Goal: Information Seeking & Learning: Learn about a topic

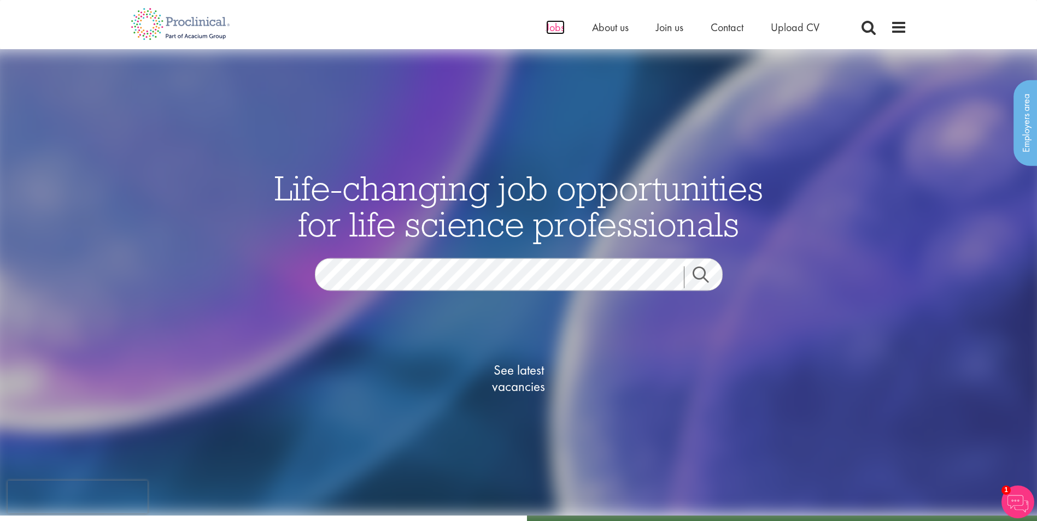
click at [554, 31] on span "Jobs" at bounding box center [555, 27] width 19 height 14
click at [524, 371] on span "See latest vacancies" at bounding box center [518, 378] width 109 height 33
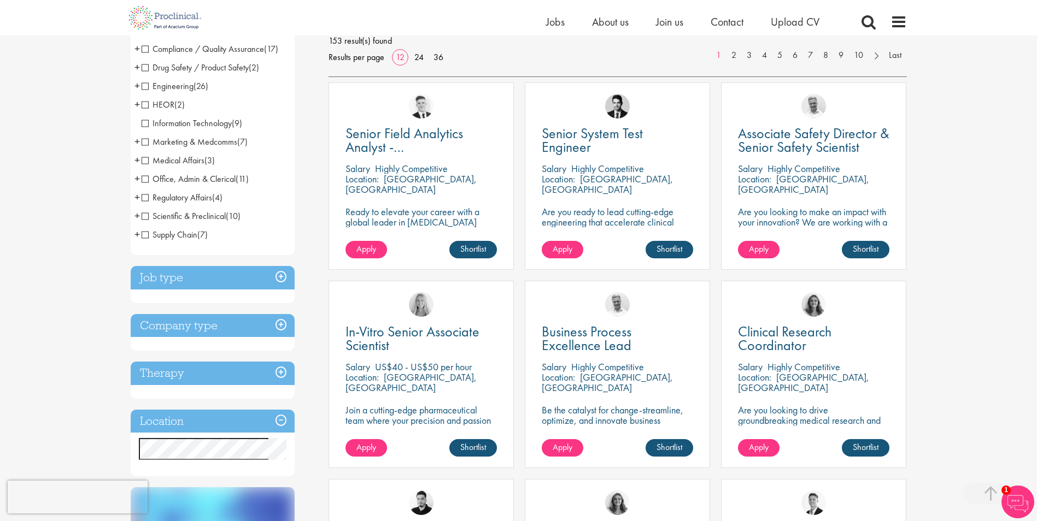
scroll to position [328, 0]
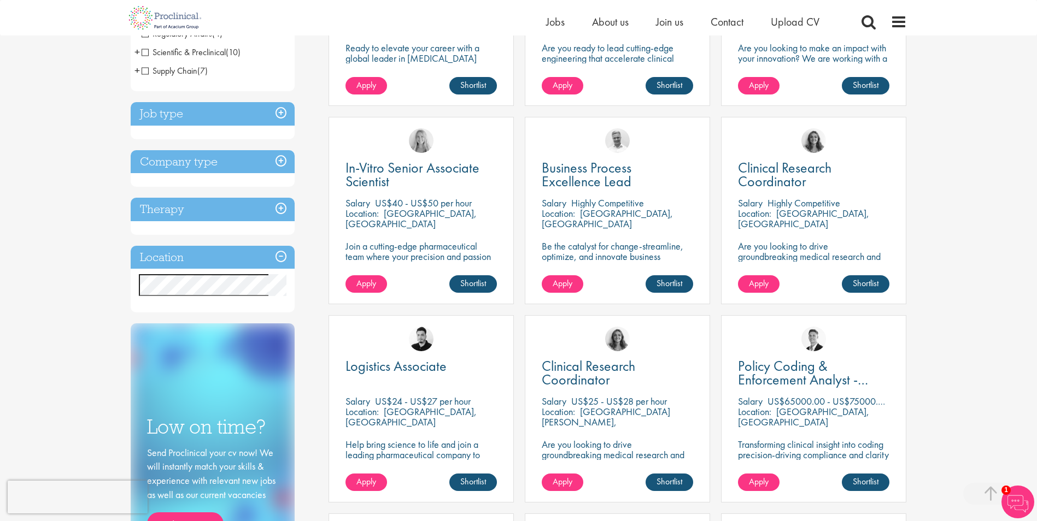
click at [281, 163] on h3 "Company type" at bounding box center [213, 161] width 164 height 23
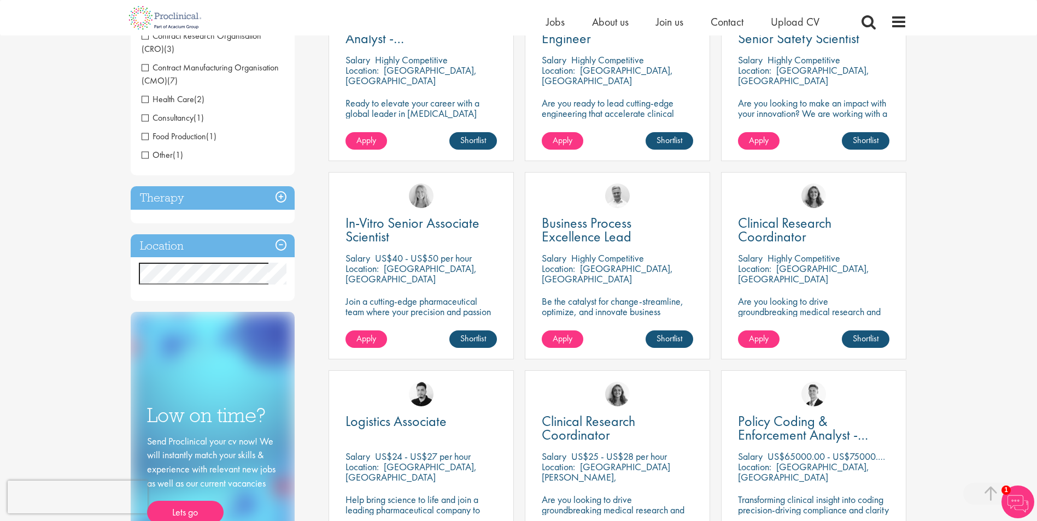
scroll to position [164, 0]
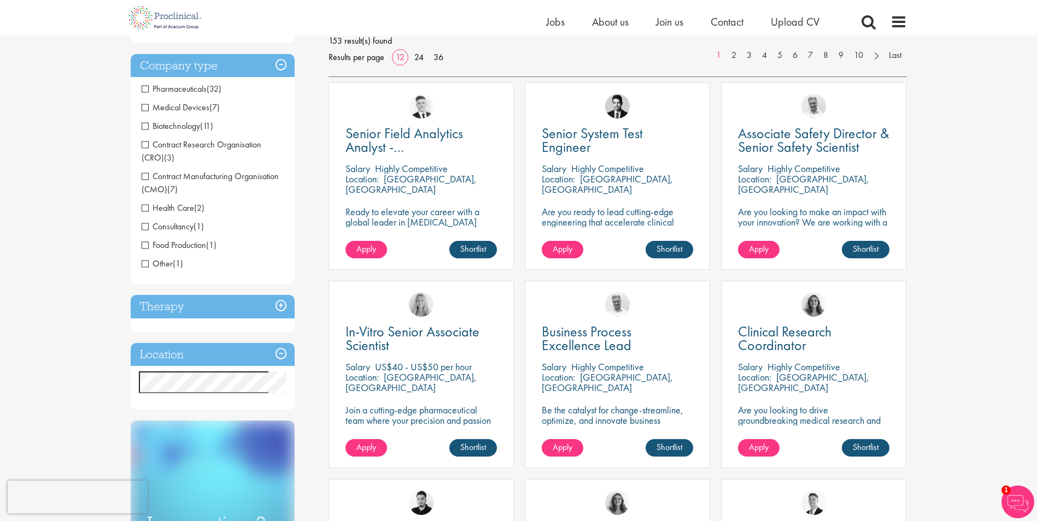
click at [283, 67] on h3 "Company type" at bounding box center [213, 65] width 164 height 23
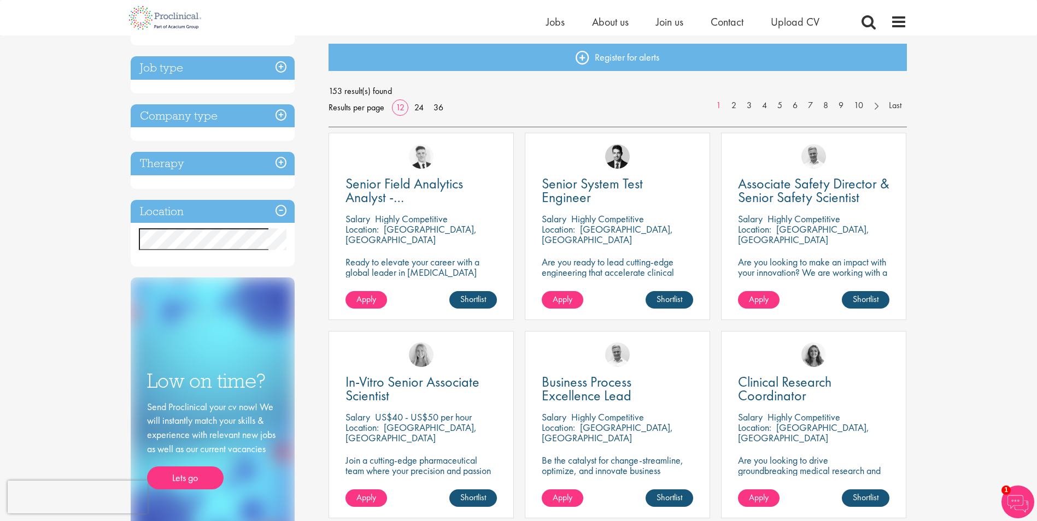
scroll to position [0, 0]
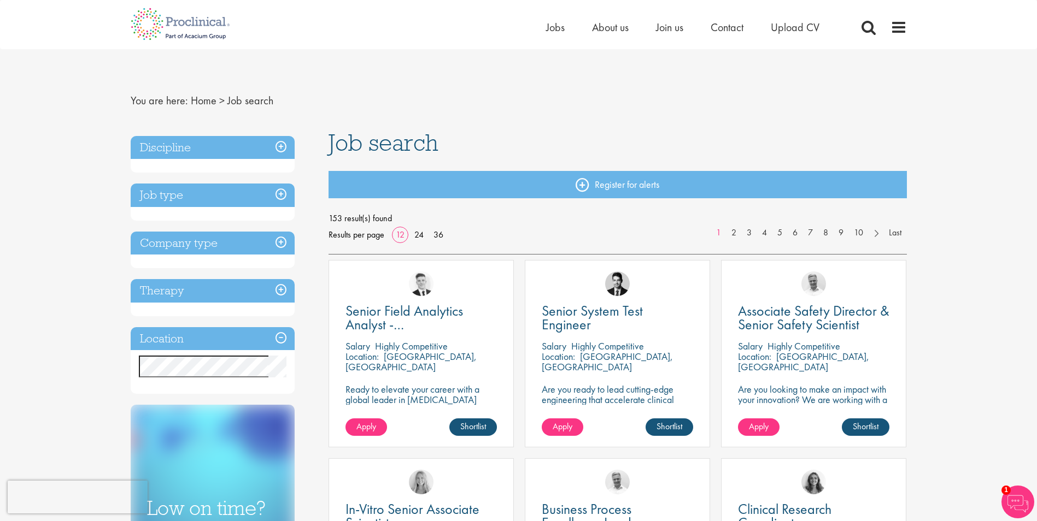
click at [281, 192] on h3 "Job type" at bounding box center [213, 195] width 164 height 23
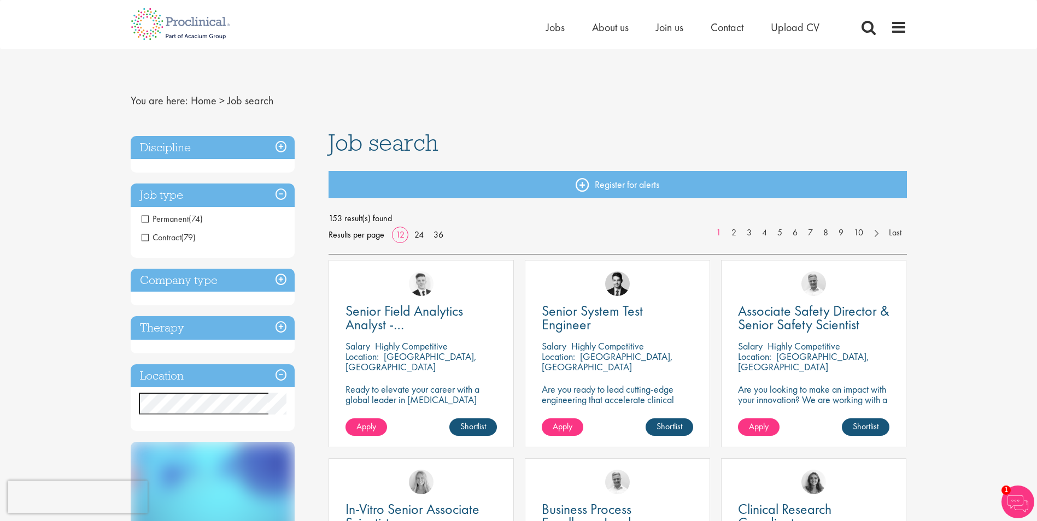
click at [281, 192] on h3 "Job type" at bounding box center [213, 195] width 164 height 23
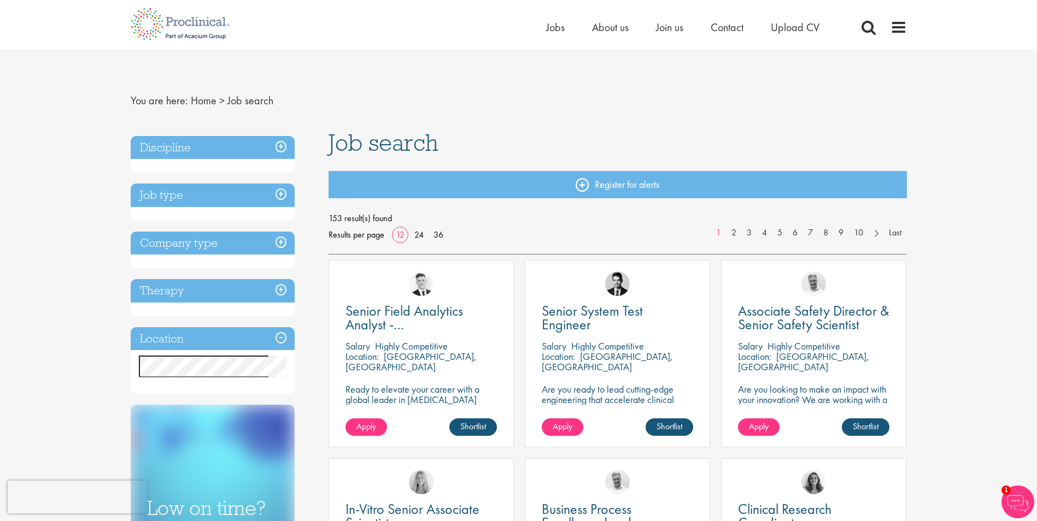
click at [279, 143] on h3 "Discipline" at bounding box center [213, 147] width 164 height 23
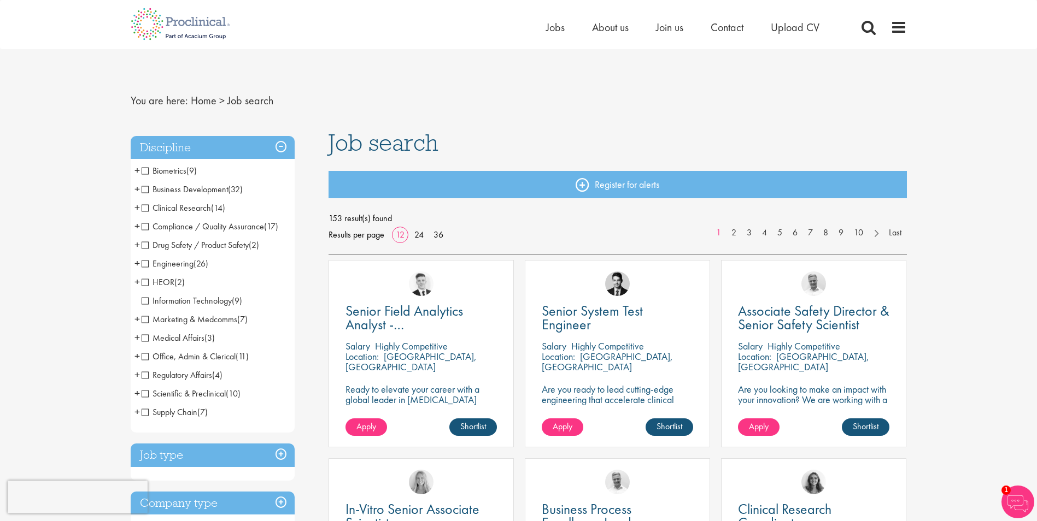
click at [145, 245] on span "Drug Safety / Product Safety" at bounding box center [195, 244] width 107 height 11
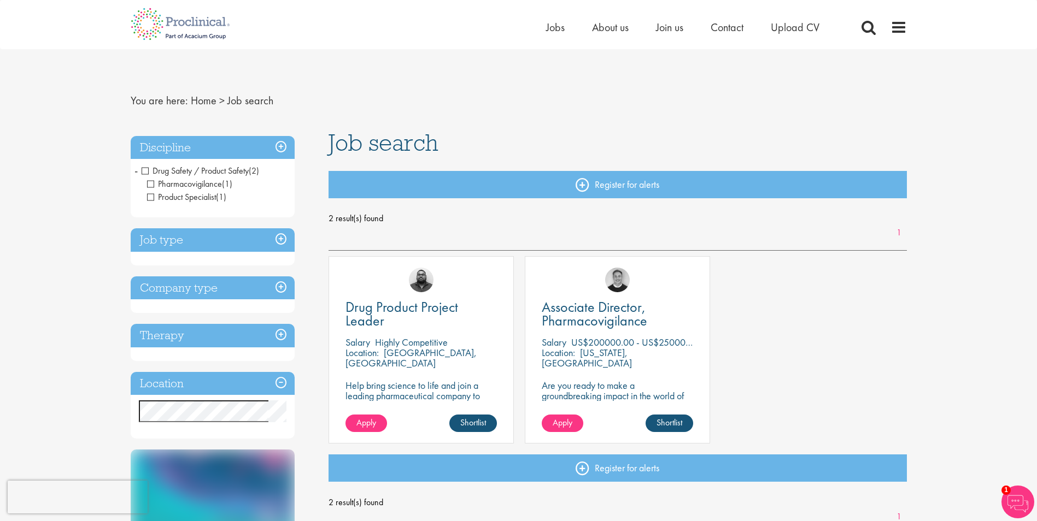
click at [146, 171] on span "Drug Safety / Product Safety" at bounding box center [195, 170] width 107 height 11
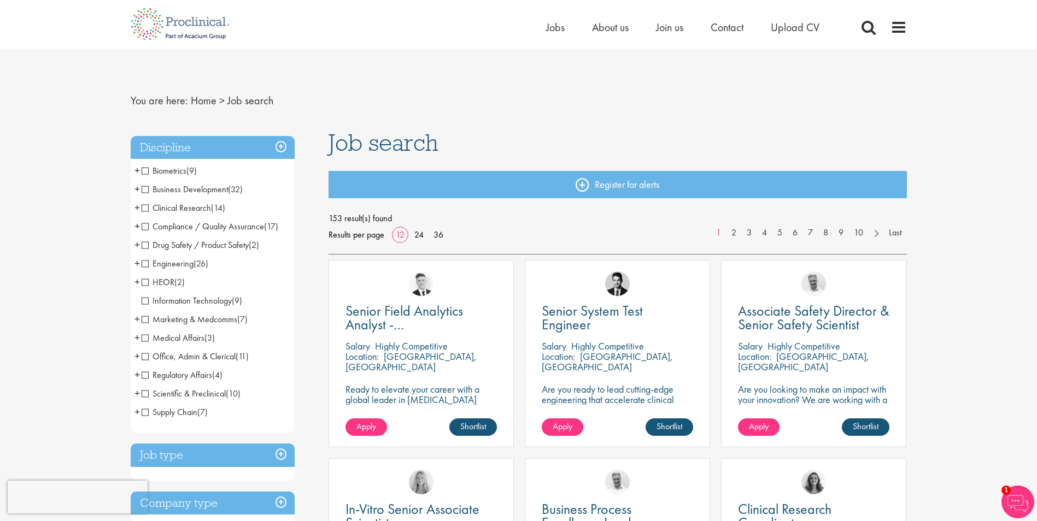
click at [173, 227] on span "Compliance / Quality Assurance" at bounding box center [203, 226] width 122 height 11
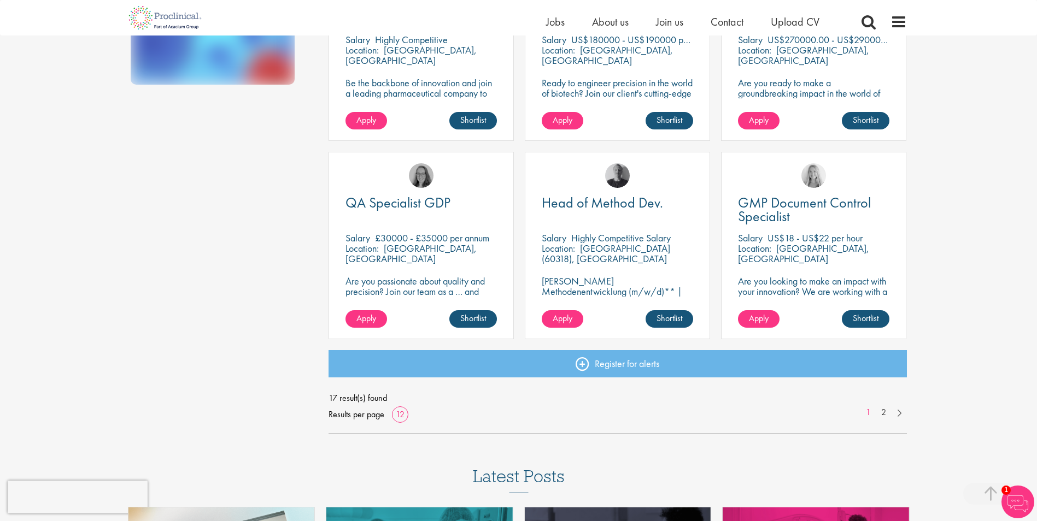
scroll to position [710, 0]
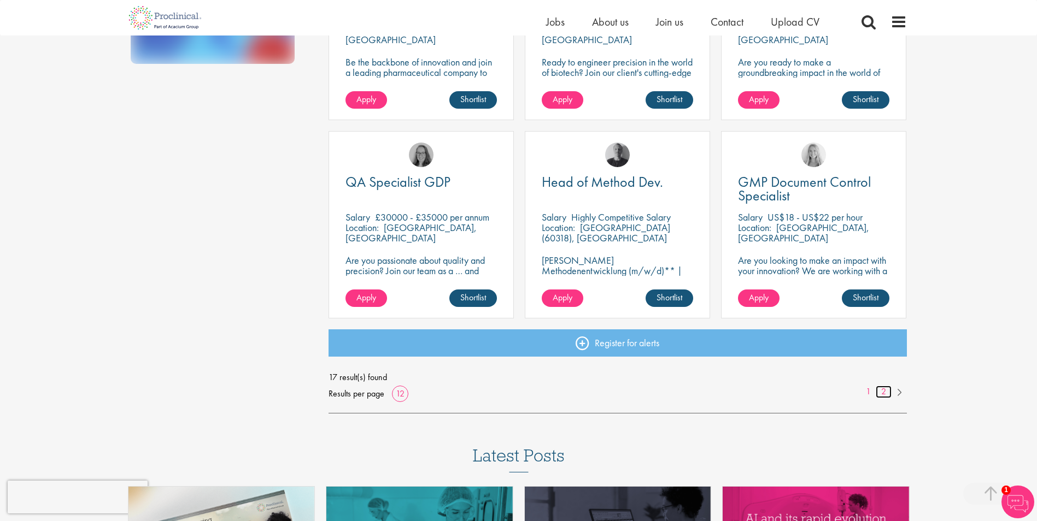
click at [886, 392] on link "2" at bounding box center [883, 392] width 16 height 13
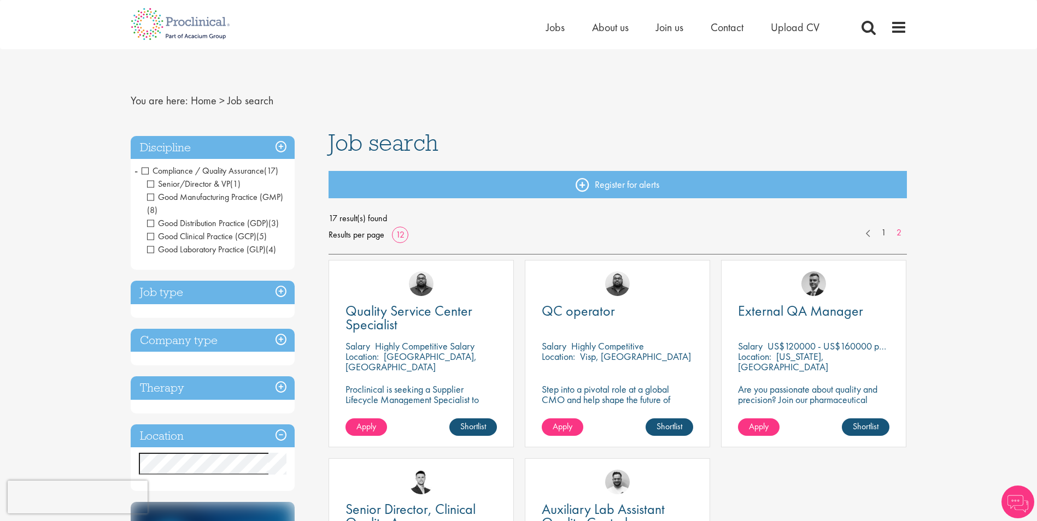
click at [146, 170] on span "Compliance / Quality Assurance" at bounding box center [203, 170] width 122 height 11
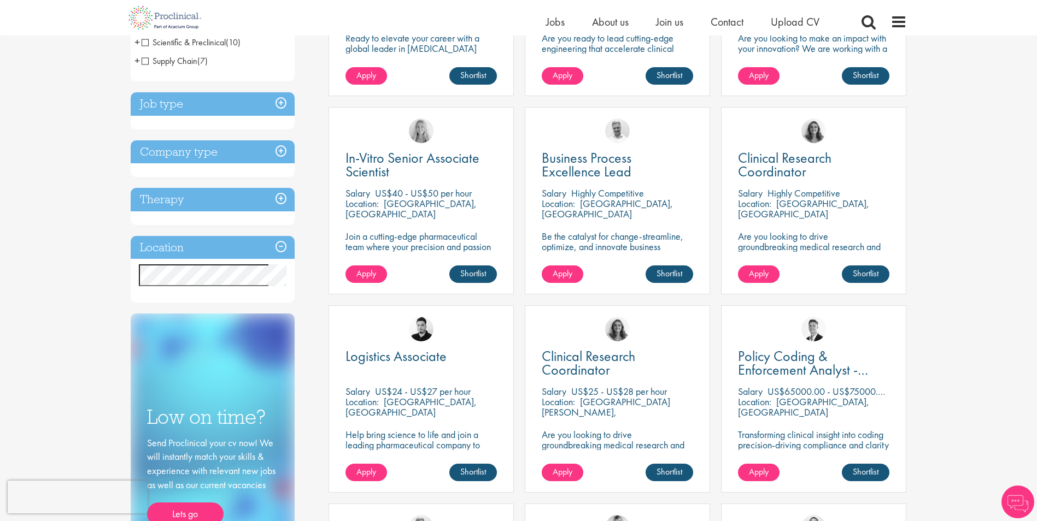
scroll to position [437, 0]
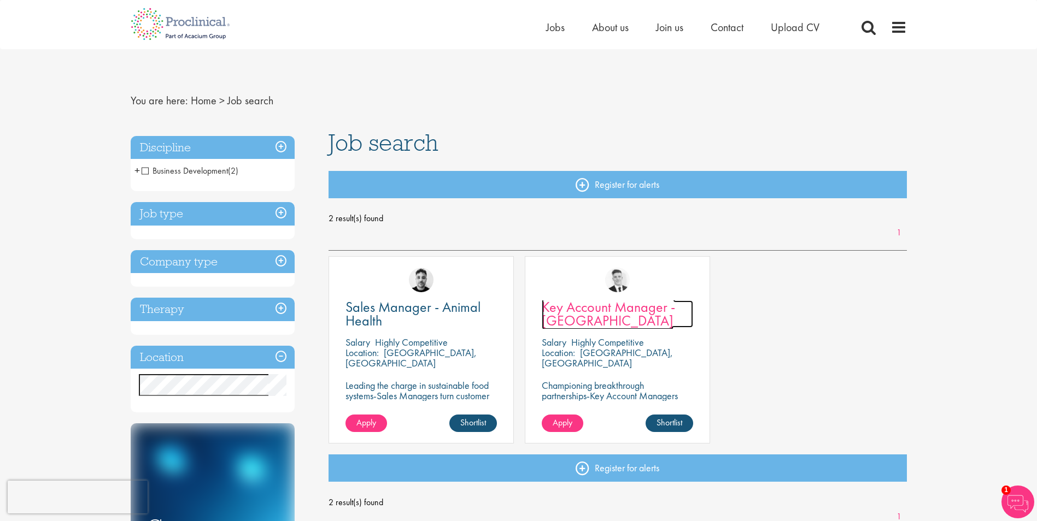
click at [590, 317] on span "Key Account Manager - Netherlands" at bounding box center [608, 314] width 133 height 32
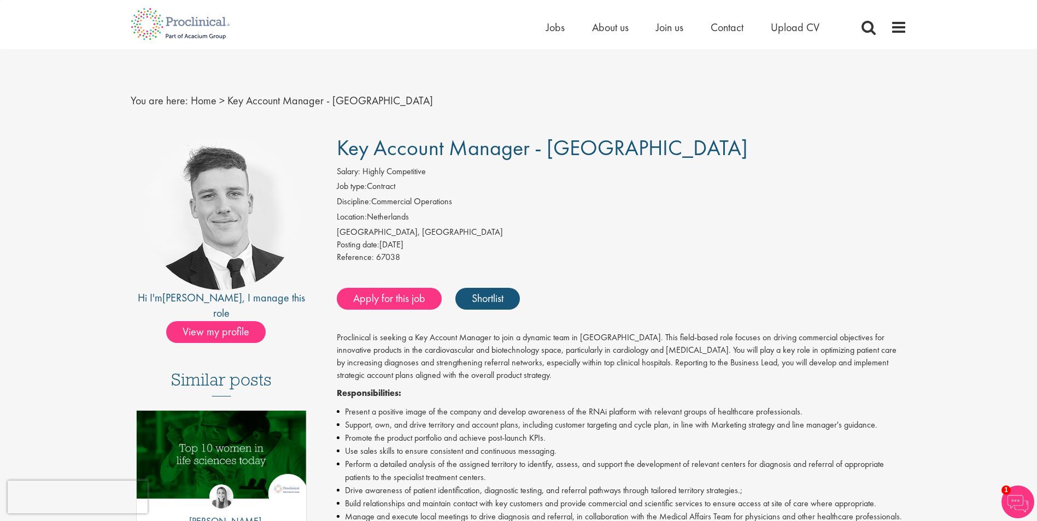
click at [630, 432] on li "Promote the product portfolio and achieve post-launch KPIs." at bounding box center [622, 438] width 570 height 13
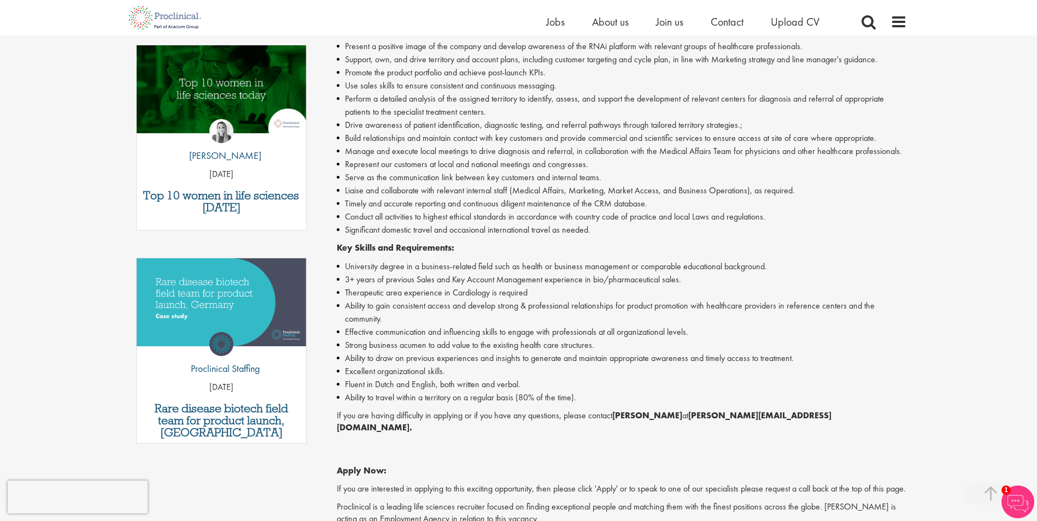
scroll to position [273, 0]
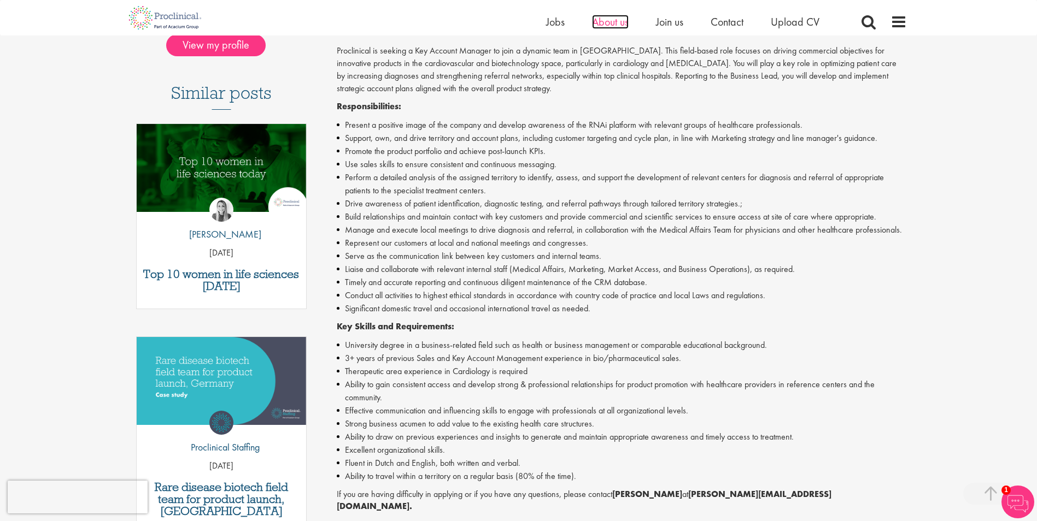
click at [621, 25] on span "About us" at bounding box center [610, 22] width 37 height 14
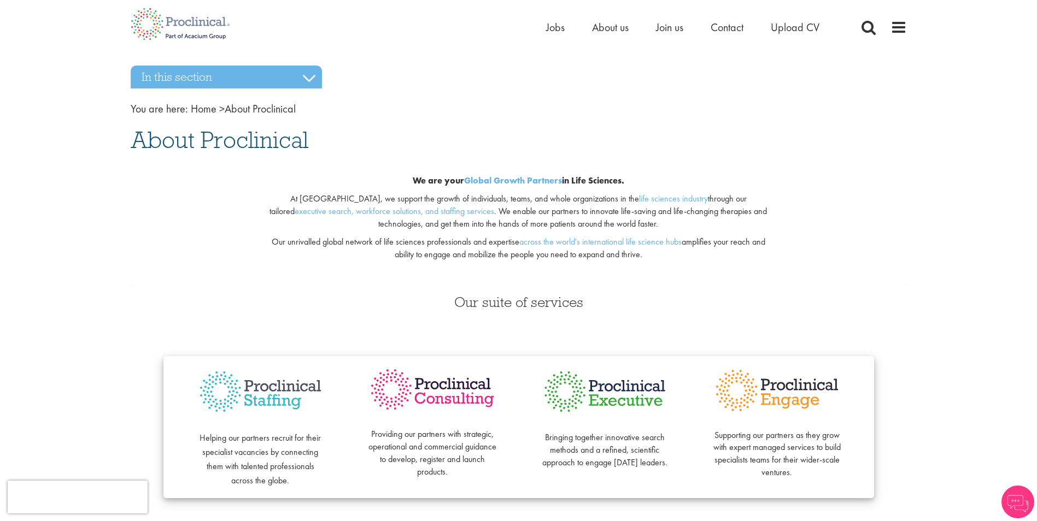
click at [868, 23] on span at bounding box center [868, 27] width 16 height 16
click at [868, 28] on span at bounding box center [868, 27] width 16 height 16
click at [187, 31] on img at bounding box center [180, 24] width 116 height 48
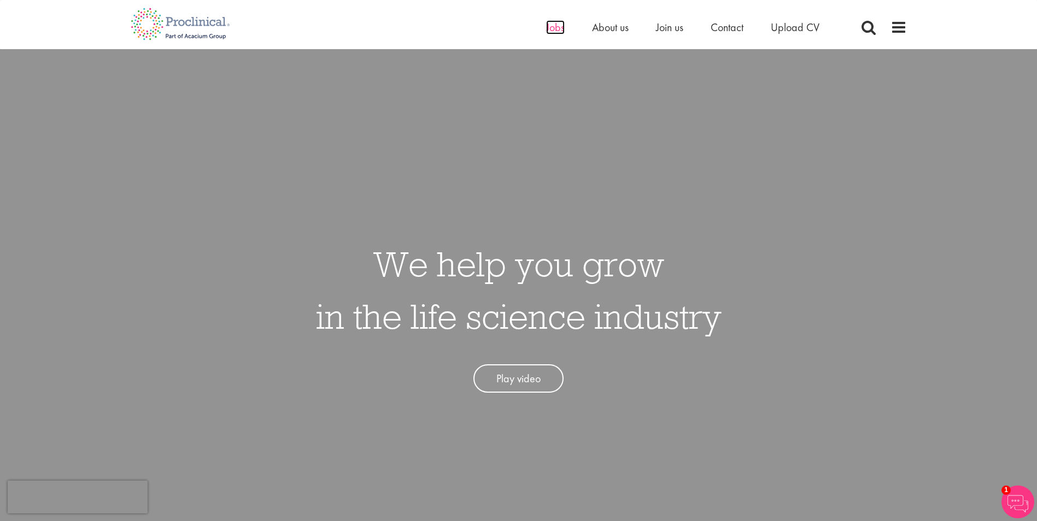
click at [549, 28] on span "Jobs" at bounding box center [555, 27] width 19 height 14
